Goal: Information Seeking & Learning: Compare options

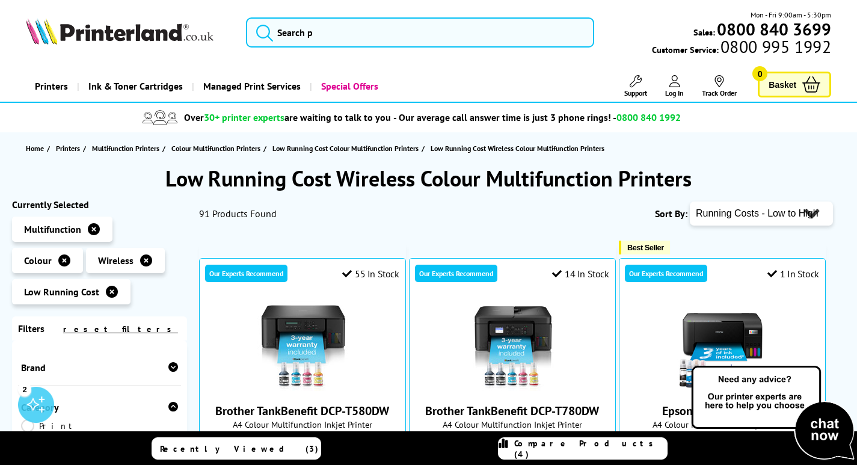
click at [251, 89] on link "Managed Print Services" at bounding box center [251, 86] width 118 height 31
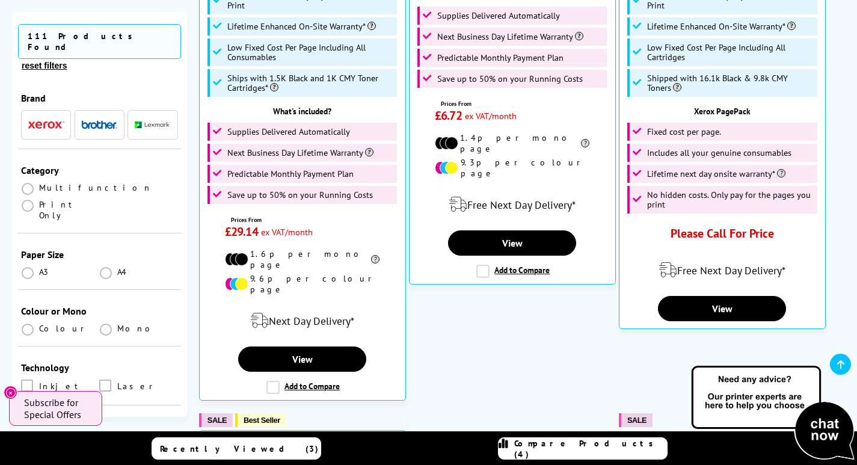
scroll to position [783, 0]
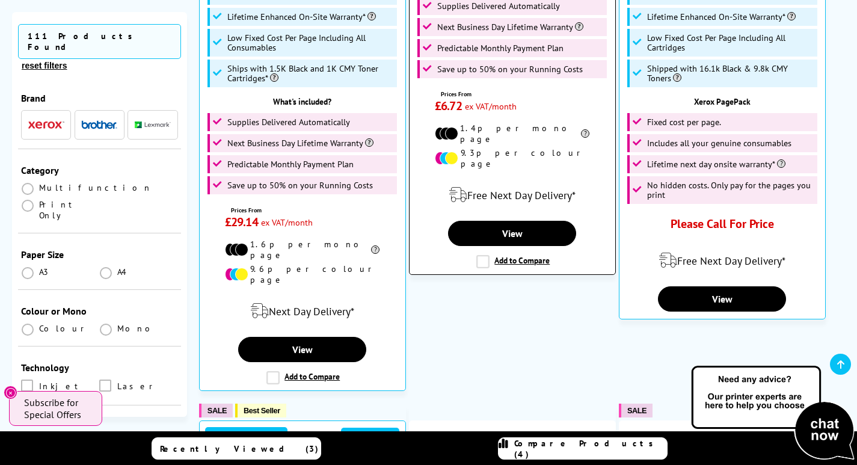
click at [484, 255] on label "Add to Compare" at bounding box center [512, 261] width 73 height 13
click at [0, 0] on input "Add to Compare" at bounding box center [0, 0] width 0 height 0
click at [482, 255] on label "Add to Compare" at bounding box center [512, 261] width 73 height 13
click at [0, 0] on input "Add to Compare" at bounding box center [0, 0] width 0 height 0
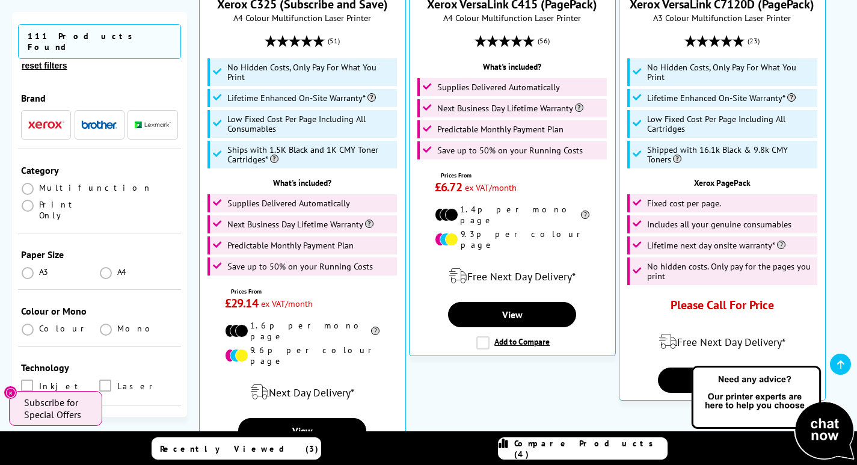
scroll to position [711, 0]
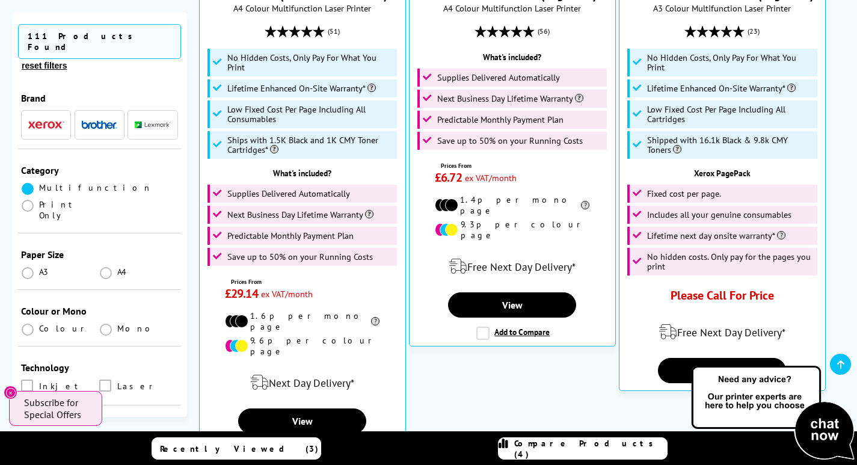
click at [30, 183] on span at bounding box center [28, 189] width 12 height 12
click at [39, 184] on input "radio" at bounding box center [39, 184] width 0 height 0
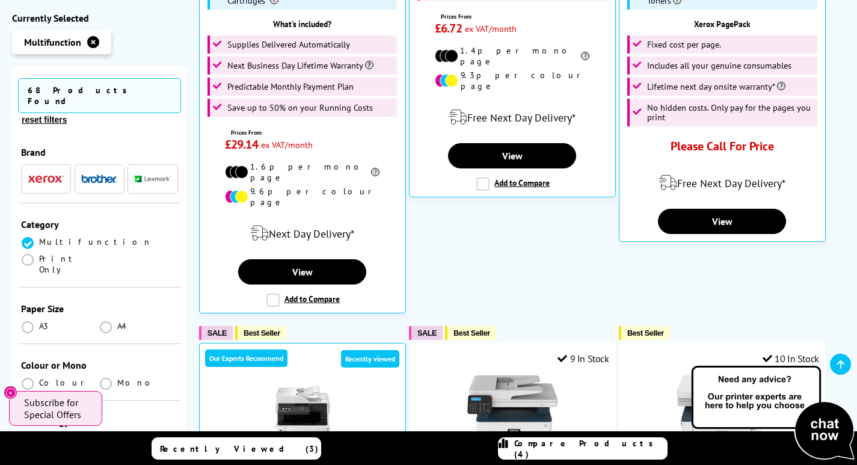
scroll to position [1004, 0]
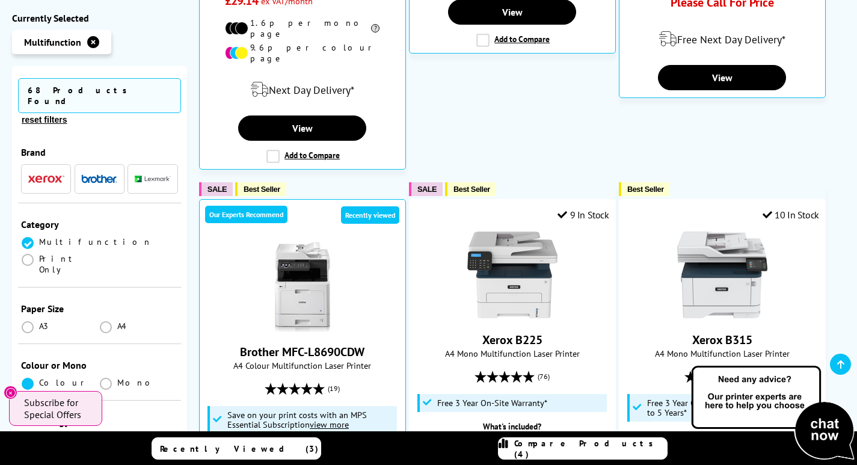
click at [26, 377] on span at bounding box center [28, 383] width 12 height 12
click at [39, 379] on input "radio" at bounding box center [39, 379] width 0 height 0
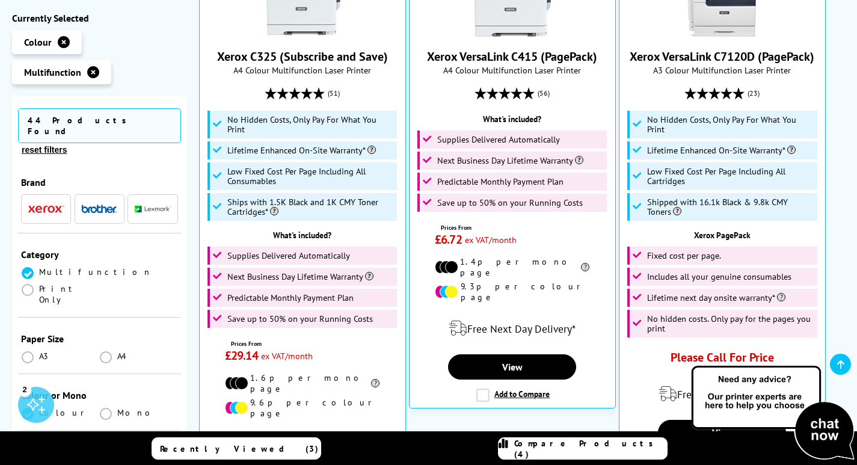
scroll to position [659, 0]
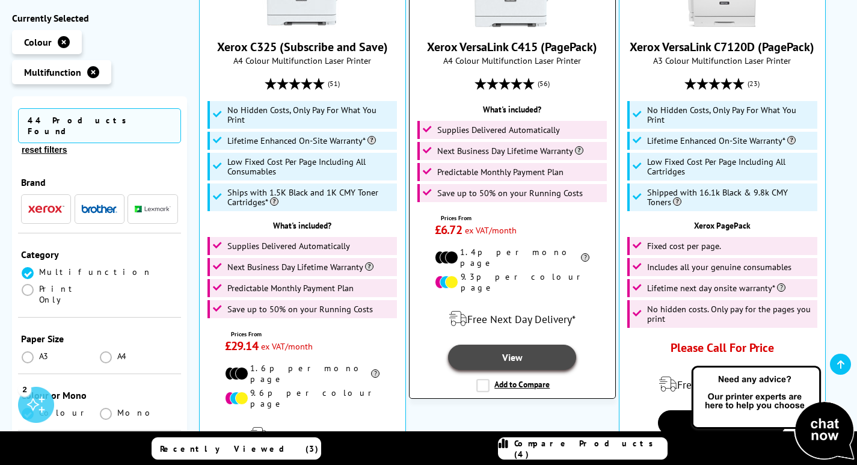
click at [506, 344] on link "View" at bounding box center [512, 356] width 128 height 25
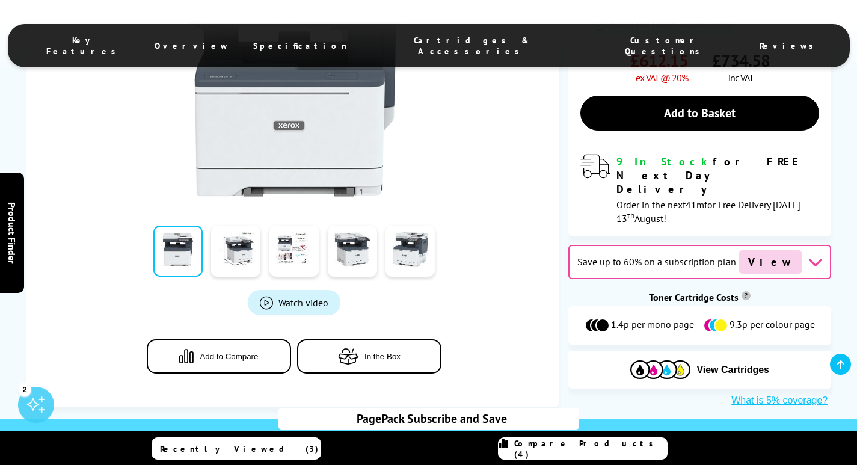
scroll to position [411, 0]
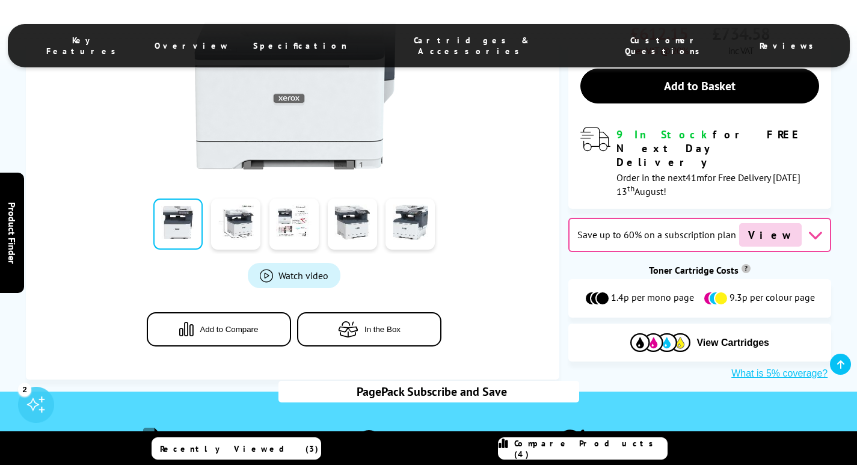
click at [807, 227] on icon at bounding box center [814, 234] width 15 height 15
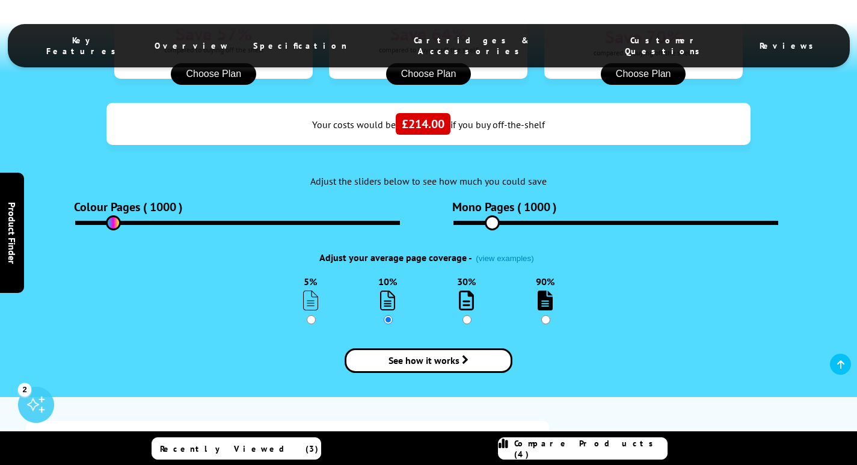
scroll to position [1135, 0]
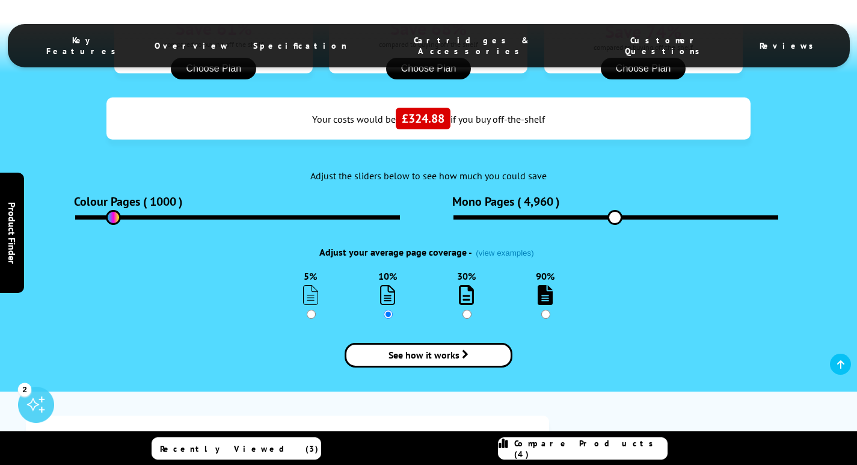
drag, startPoint x: 490, startPoint y: 207, endPoint x: 614, endPoint y: 207, distance: 123.8
type input "4960"
click at [614, 215] on input "range" at bounding box center [615, 217] width 325 height 4
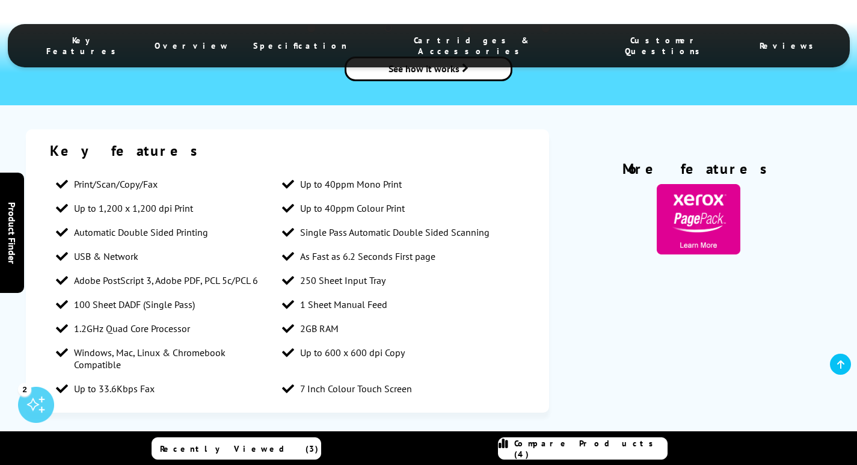
scroll to position [0, 0]
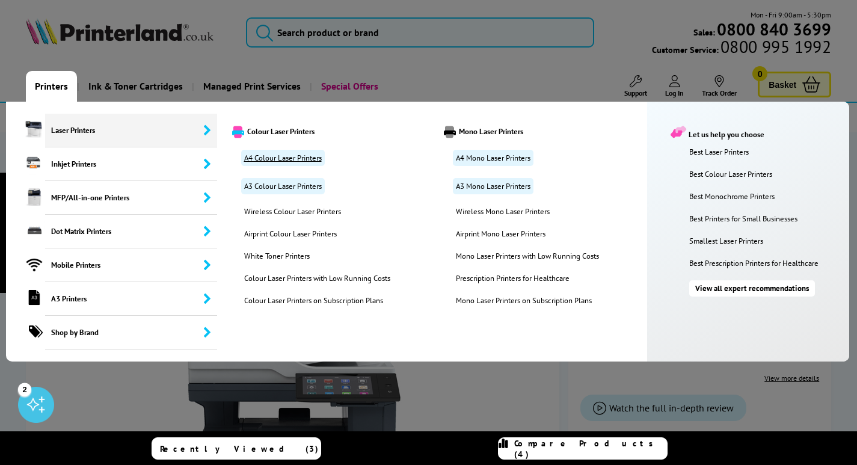
click at [284, 156] on link "A4 Colour Laser Printers" at bounding box center [283, 158] width 84 height 16
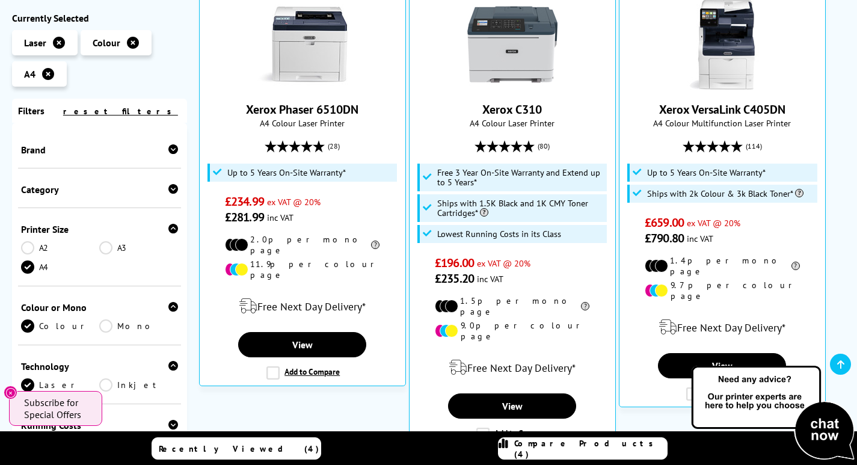
scroll to position [341, 0]
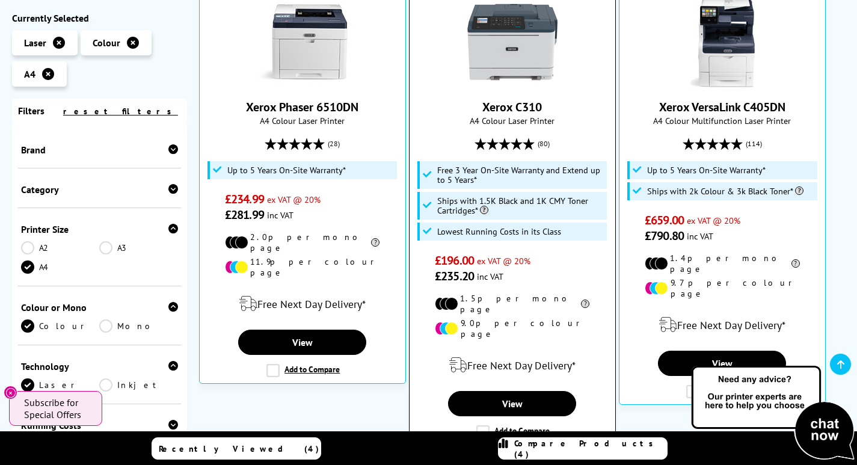
drag, startPoint x: 545, startPoint y: 105, endPoint x: 475, endPoint y: 106, distance: 69.1
click at [475, 106] on span "Xerox C310" at bounding box center [512, 107] width 188 height 16
copy link "Xerox C310"
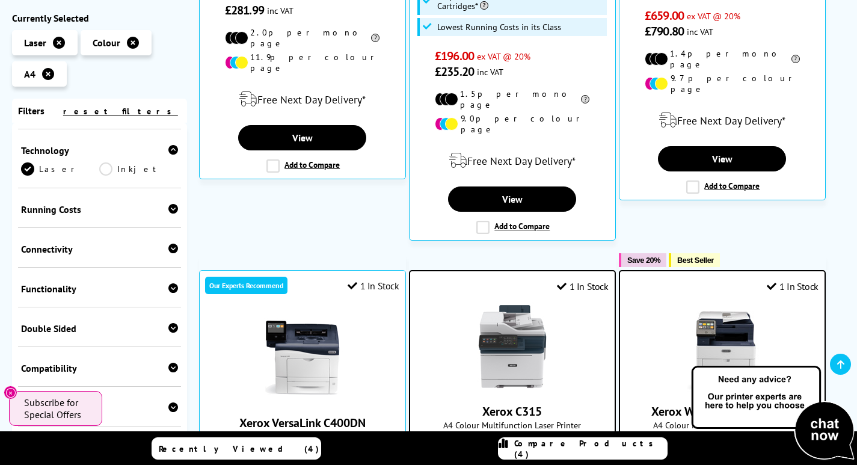
scroll to position [219, 0]
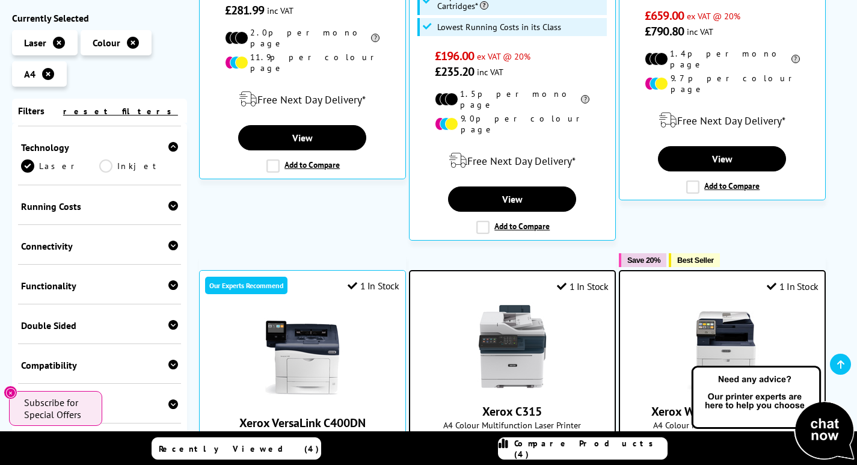
click at [168, 290] on icon at bounding box center [173, 285] width 10 height 10
click at [105, 310] on link "Scan" at bounding box center [138, 304] width 78 height 13
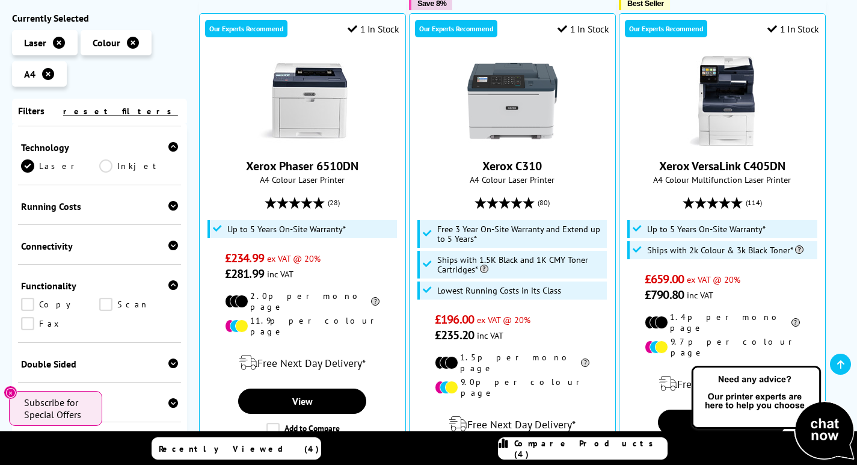
scroll to position [330, 0]
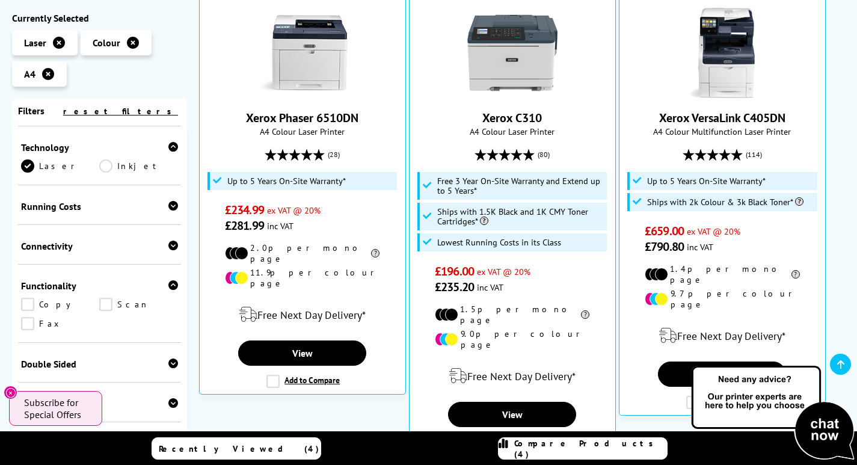
click at [581, 454] on link "Compare Products (4)" at bounding box center [583, 448] width 170 height 22
click at [585, 452] on span "Compare Products (4)" at bounding box center [590, 449] width 153 height 22
click at [576, 445] on span "Compare Products (4)" at bounding box center [590, 449] width 153 height 22
click at [593, 447] on span "Compare Products (4)" at bounding box center [590, 449] width 153 height 22
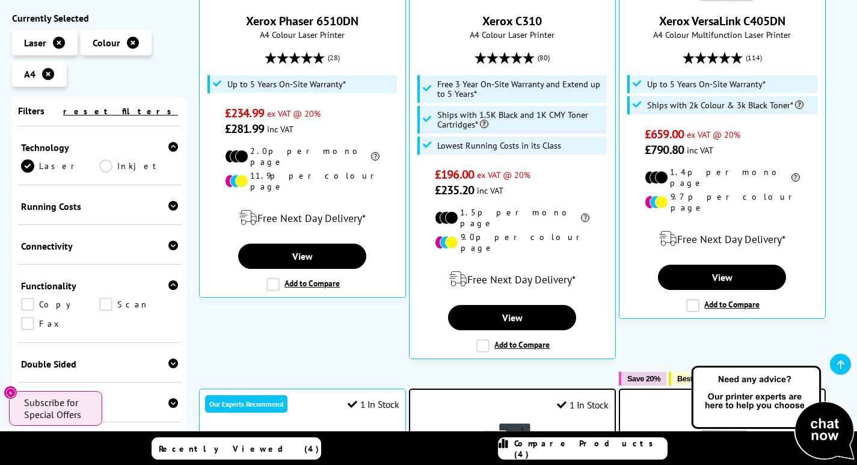
scroll to position [440, 0]
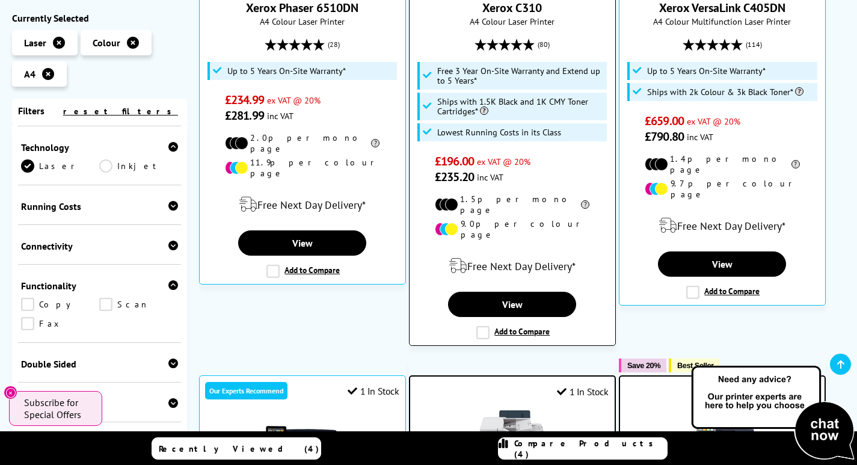
click at [485, 326] on label "Add to Compare" at bounding box center [512, 332] width 73 height 13
click at [0, 0] on input "Add to Compare" at bounding box center [0, 0] width 0 height 0
click at [505, 292] on link "View" at bounding box center [512, 304] width 128 height 25
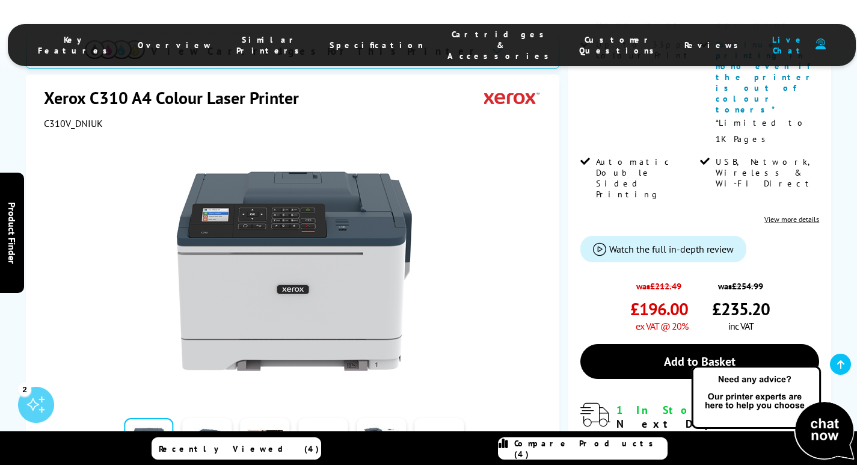
scroll to position [380, 0]
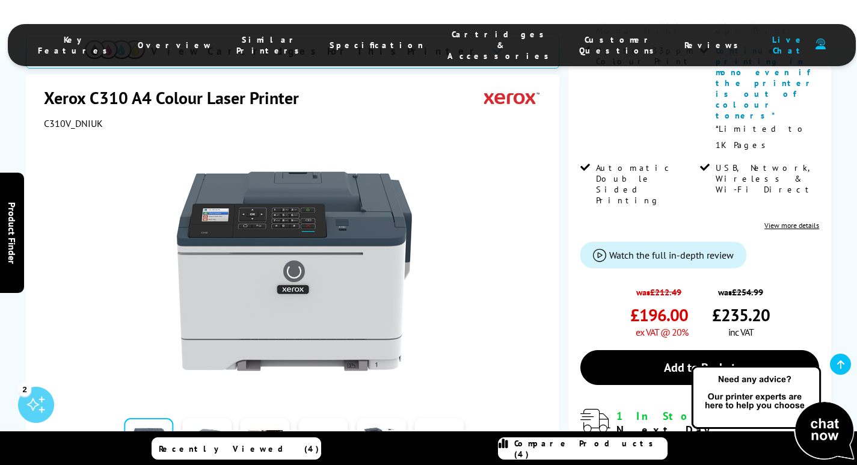
click at [207, 418] on link at bounding box center [206, 443] width 49 height 51
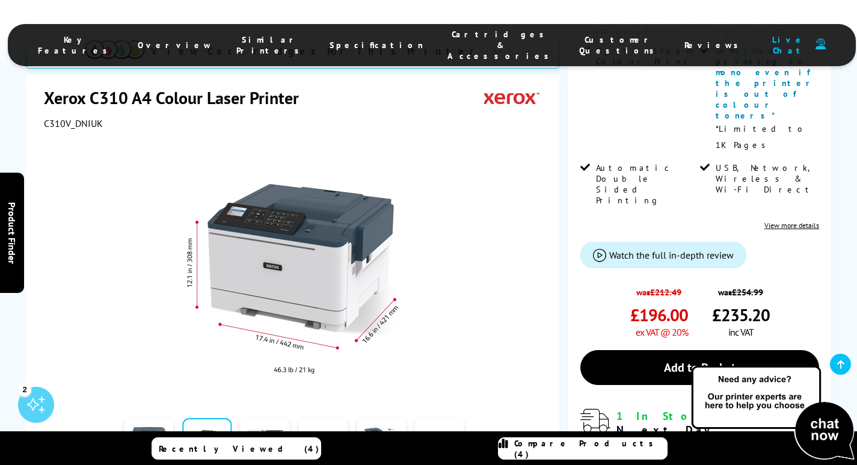
click at [258, 418] on link at bounding box center [264, 443] width 49 height 51
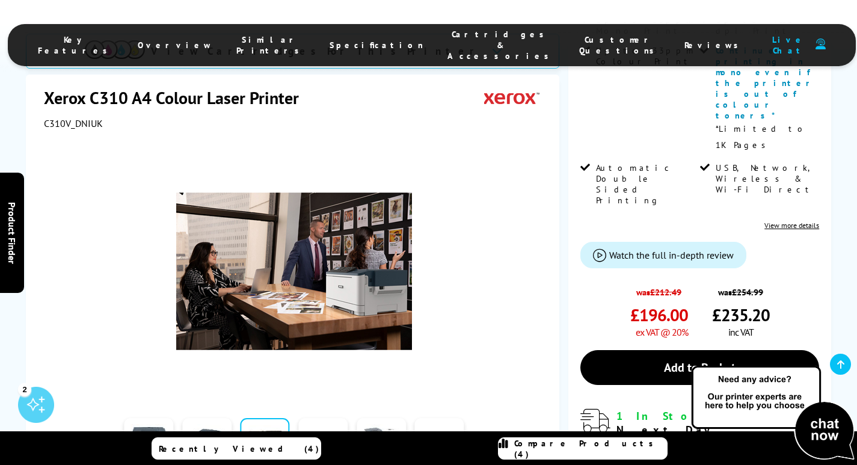
click at [387, 418] on link at bounding box center [380, 443] width 49 height 51
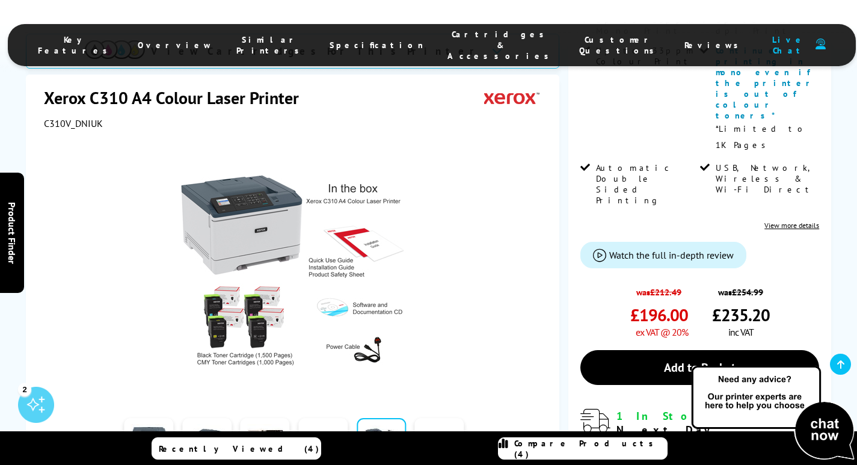
click at [429, 418] on link at bounding box center [439, 443] width 49 height 51
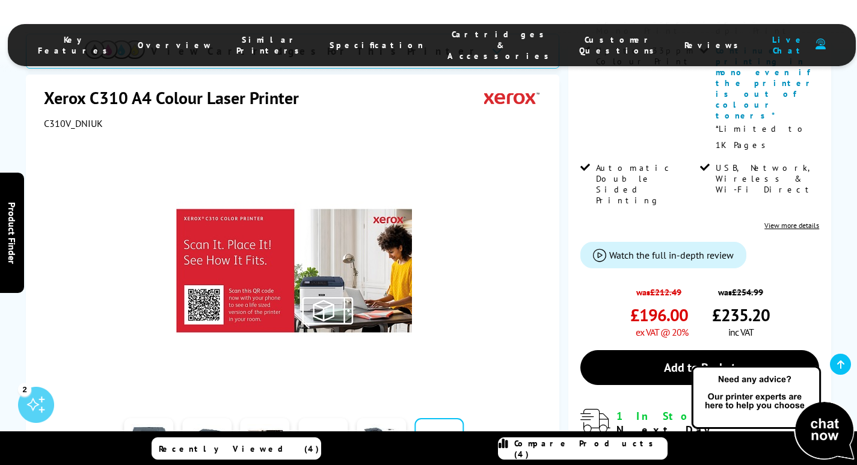
click at [475, 434] on button "button" at bounding box center [477, 443] width 18 height 18
click at [200, 418] on link at bounding box center [206, 443] width 49 height 51
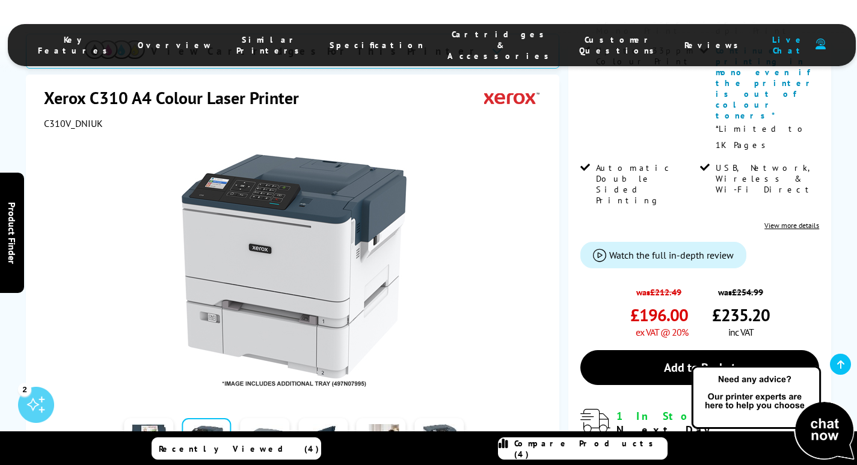
click at [268, 418] on link at bounding box center [264, 443] width 49 height 51
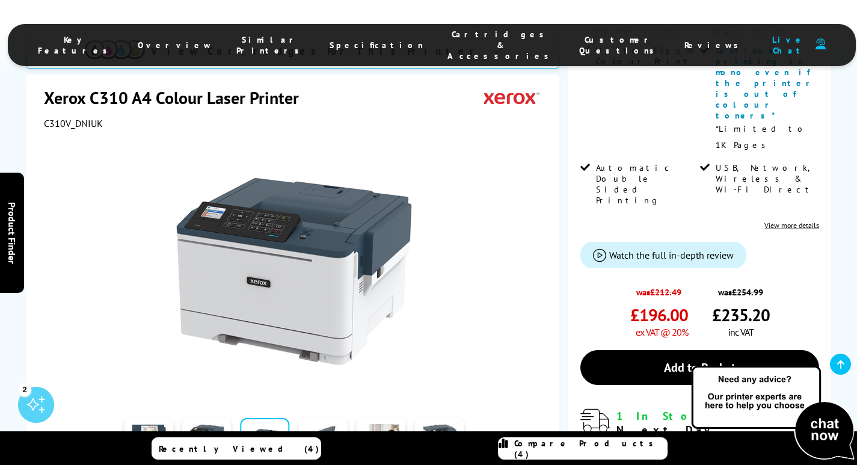
click at [327, 418] on link at bounding box center [322, 443] width 49 height 51
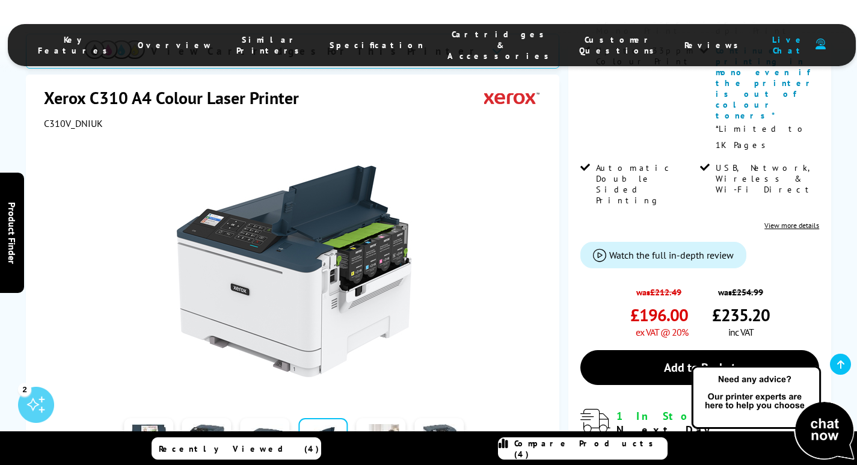
click at [375, 418] on link at bounding box center [380, 443] width 49 height 51
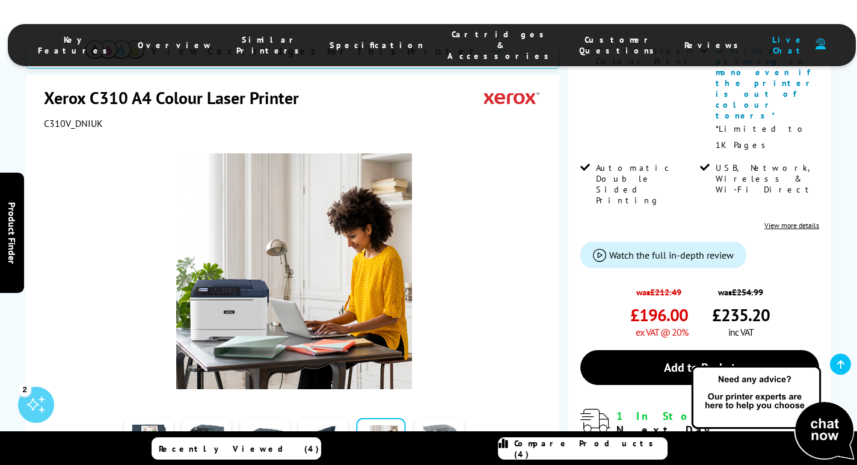
click at [423, 418] on link at bounding box center [438, 443] width 49 height 51
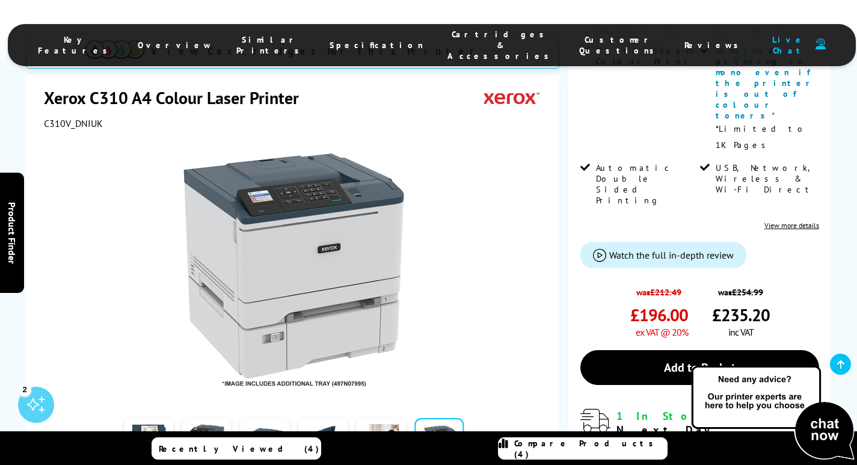
click at [112, 434] on button "button" at bounding box center [111, 443] width 18 height 18
click at [478, 434] on button "button" at bounding box center [477, 443] width 18 height 18
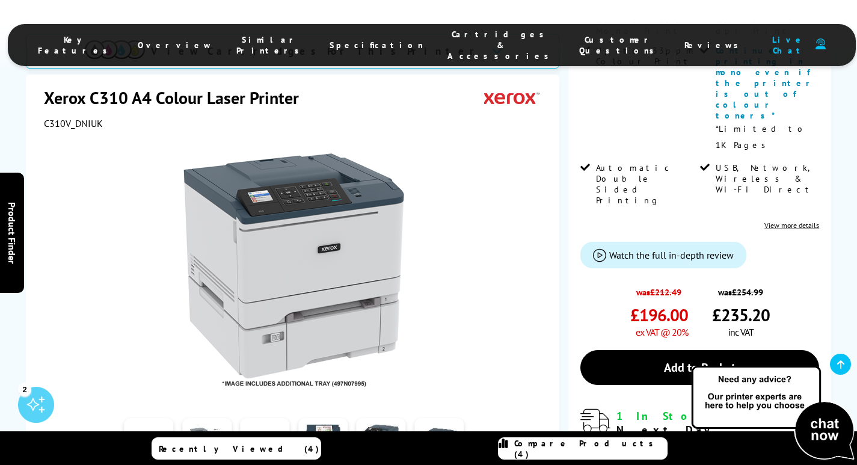
click at [192, 418] on link at bounding box center [206, 443] width 49 height 51
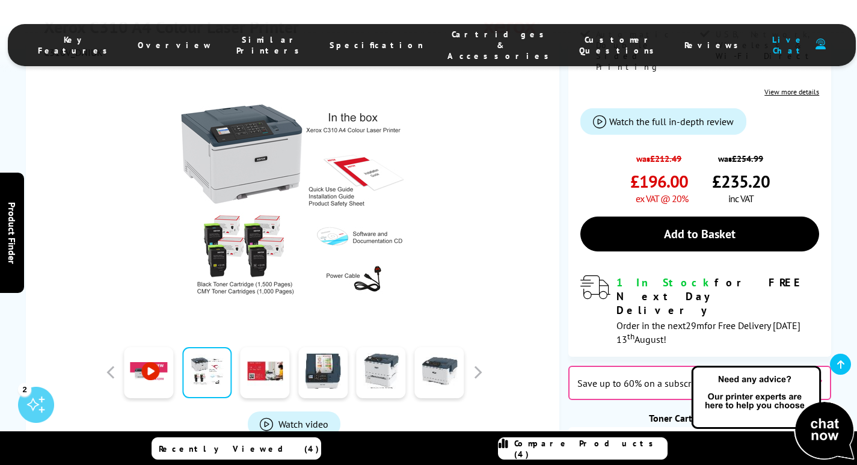
scroll to position [566, 0]
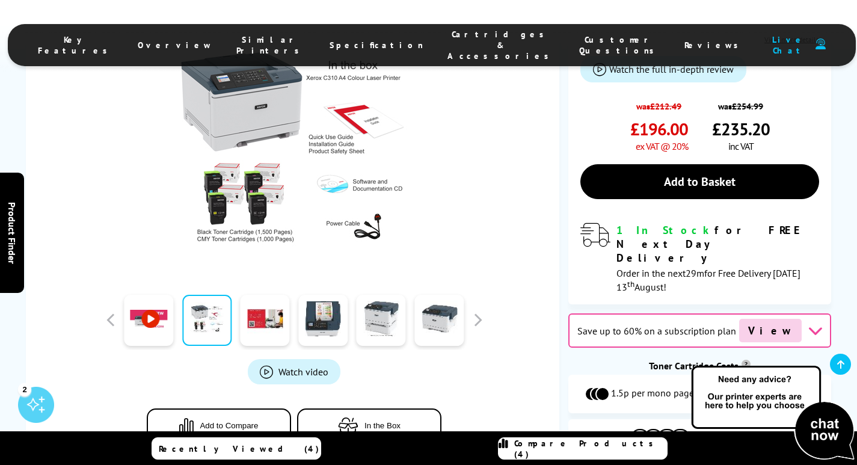
click at [807, 323] on icon at bounding box center [814, 330] width 15 height 15
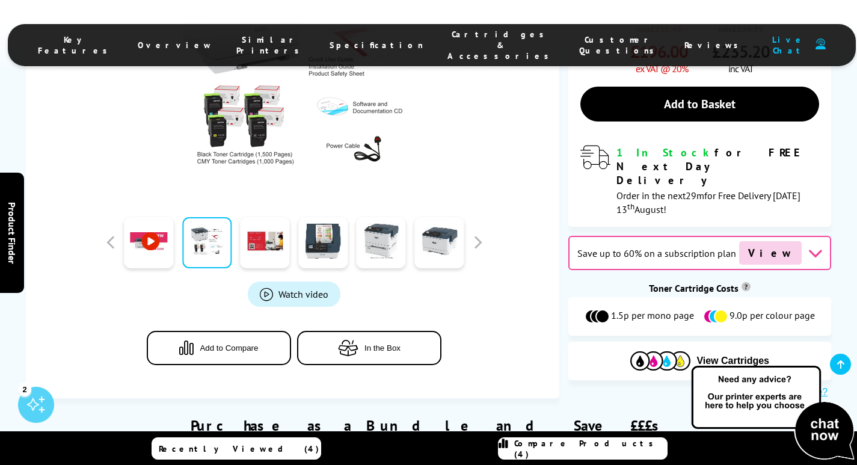
scroll to position [661, 0]
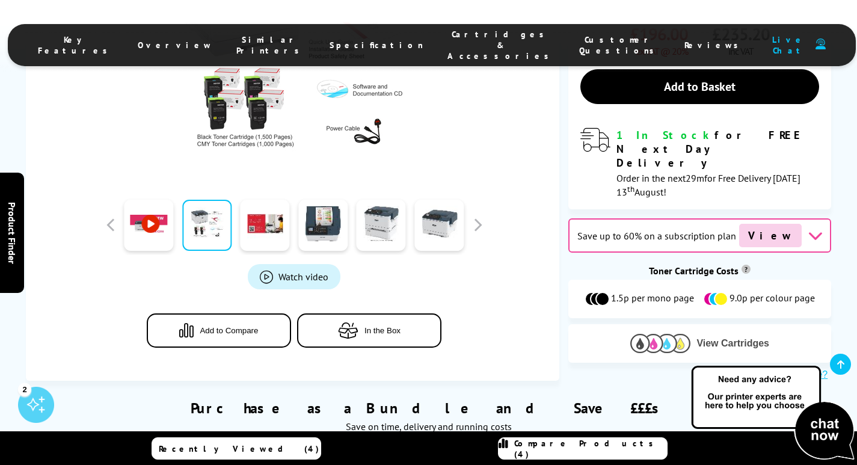
click at [695, 333] on button "View Cartridges" at bounding box center [699, 343] width 245 height 20
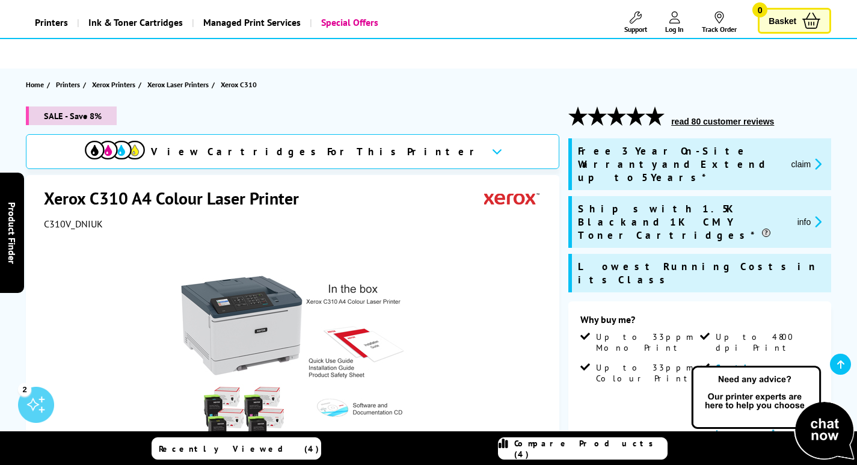
scroll to position [75, 0]
